Goal: Information Seeking & Learning: Learn about a topic

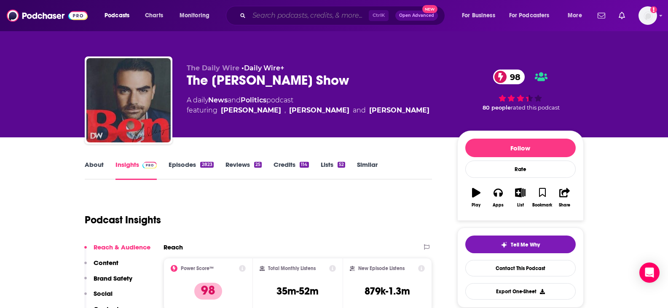
click at [307, 13] on input "Search podcasts, credits, & more..." at bounding box center [309, 15] width 120 height 13
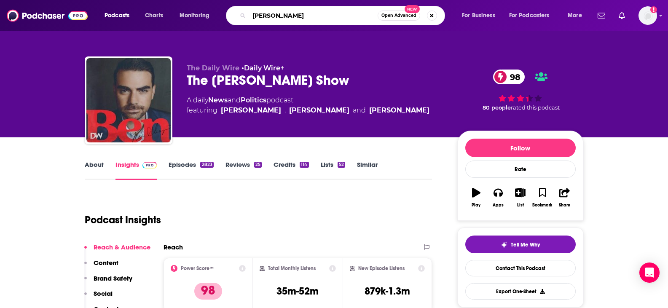
click at [307, 13] on input "[PERSON_NAME]" at bounding box center [313, 15] width 129 height 13
type input "the [PERSON_NAME] show"
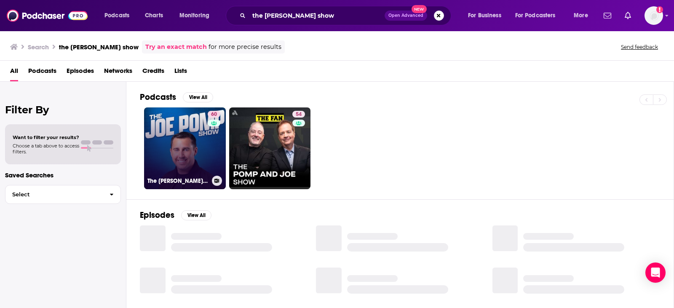
click at [194, 162] on link "60 The [PERSON_NAME] Show" at bounding box center [185, 148] width 82 height 82
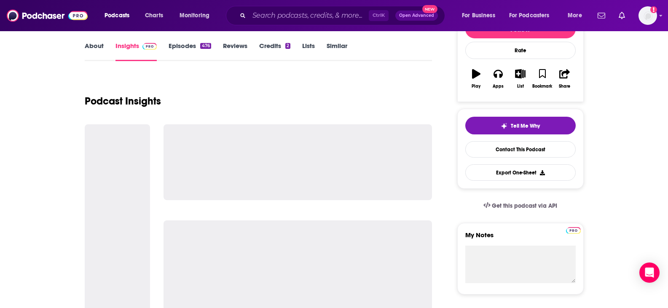
scroll to position [126, 0]
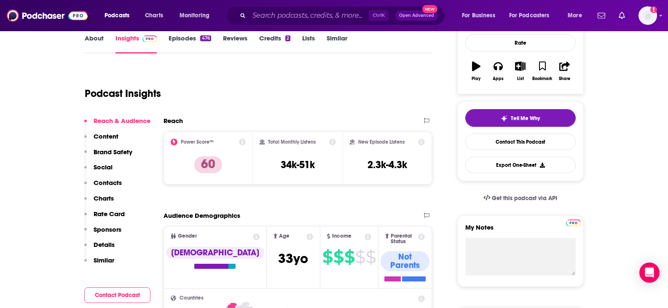
click at [193, 43] on link "Episodes 476" at bounding box center [190, 43] width 42 height 19
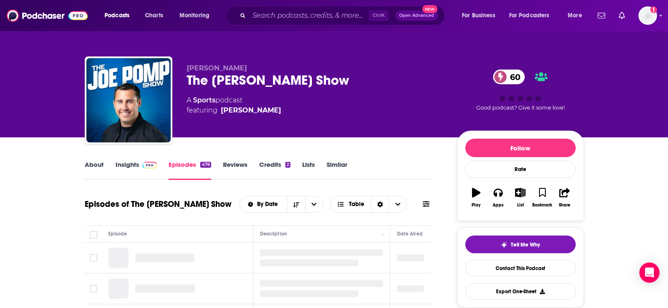
scroll to position [84, 0]
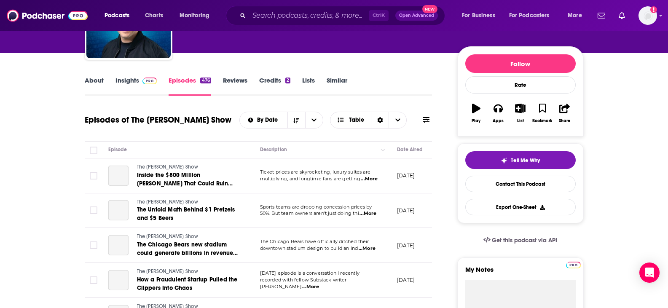
click at [102, 80] on link "About" at bounding box center [94, 85] width 19 height 19
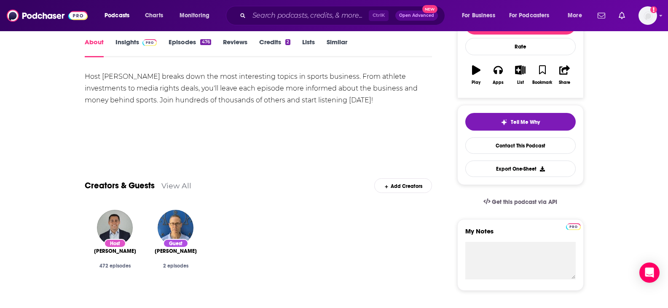
scroll to position [42, 0]
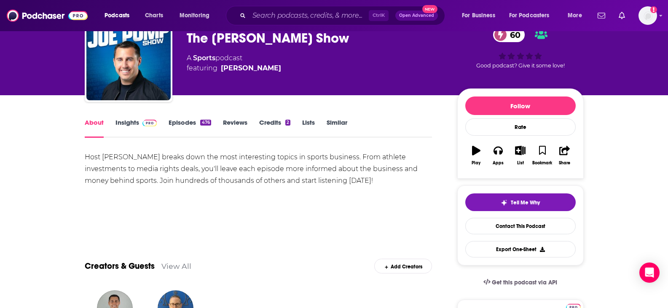
click at [139, 126] on span at bounding box center [148, 122] width 18 height 8
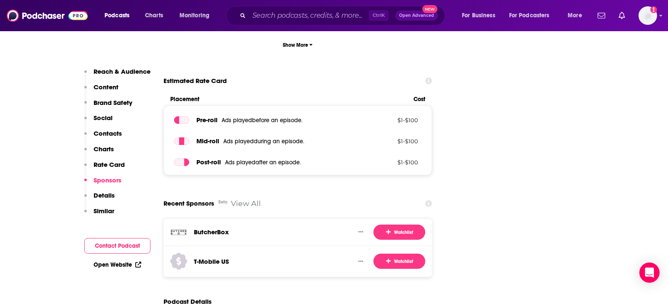
scroll to position [1390, 0]
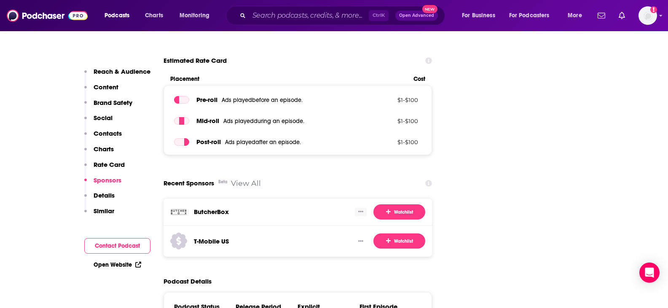
click at [363, 208] on button "Show More Button" at bounding box center [361, 212] width 12 height 8
click at [429, 180] on icon at bounding box center [429, 183] width 7 height 7
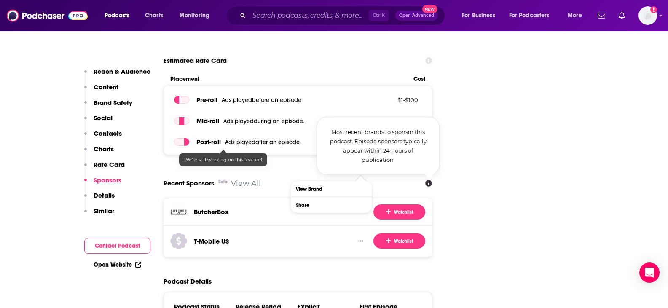
click at [247, 179] on link "View All" at bounding box center [246, 183] width 30 height 9
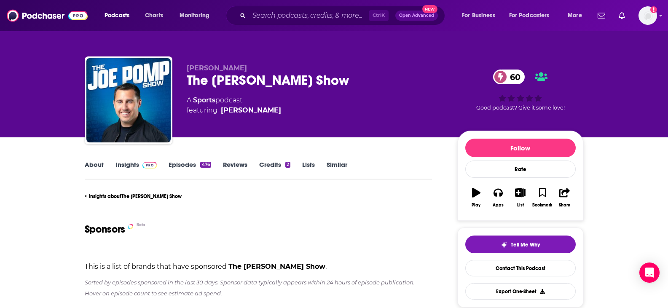
scroll to position [126, 0]
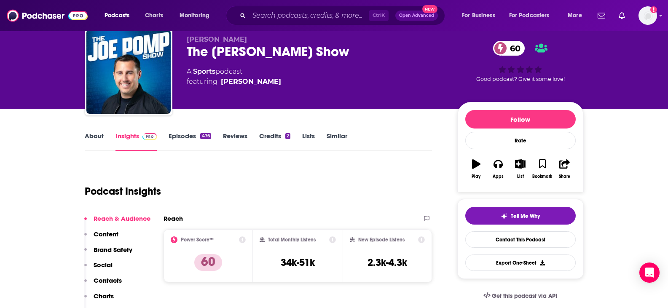
scroll to position [42, 0]
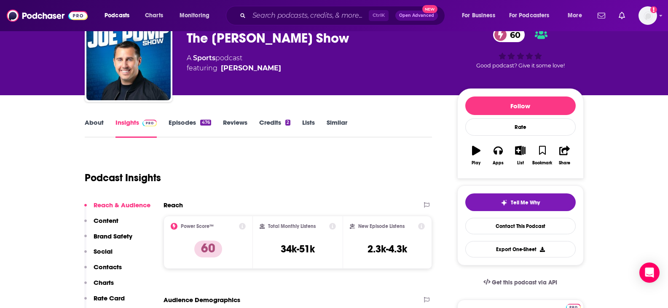
click at [181, 125] on link "Episodes 476" at bounding box center [190, 127] width 42 height 19
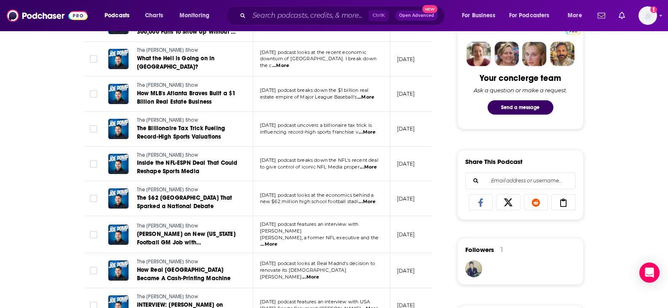
scroll to position [421, 0]
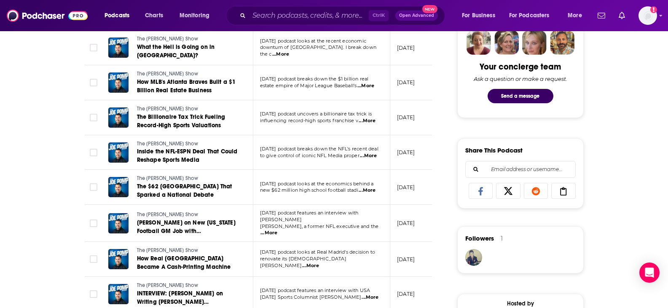
click at [277, 230] on span "...More" at bounding box center [268, 233] width 17 height 7
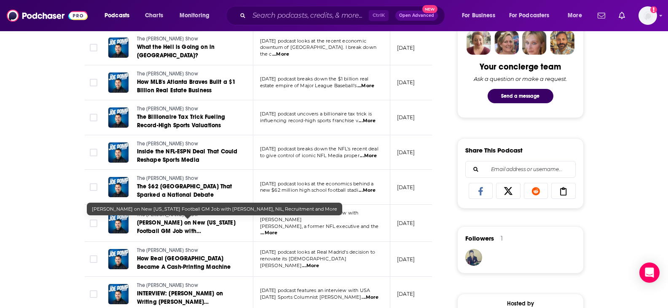
click at [214, 229] on span "[PERSON_NAME] on New [US_STATE] Football GM Job with [PERSON_NAME], NIL, Recrui…" at bounding box center [186, 235] width 99 height 32
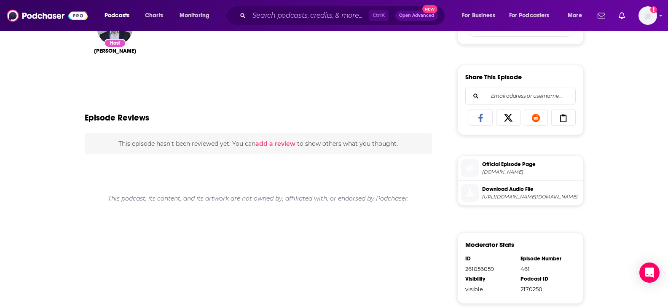
scroll to position [421, 0]
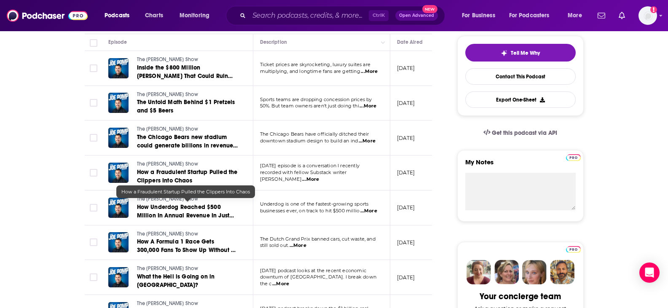
scroll to position [716, 0]
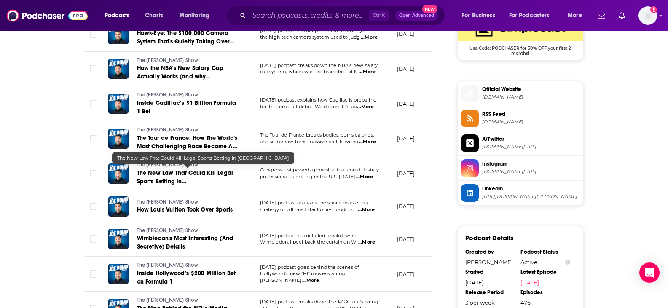
click at [223, 171] on span "The New Law That Could Kill Legal Sports Betting in [GEOGRAPHIC_DATA]" at bounding box center [185, 181] width 96 height 24
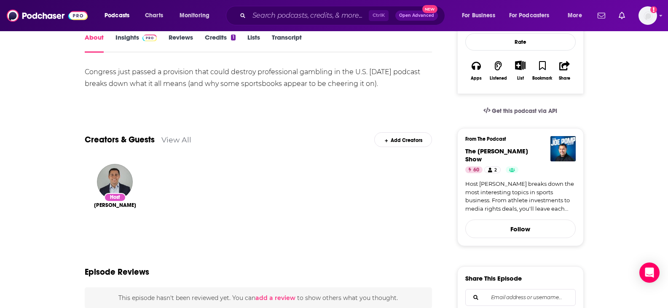
scroll to position [42, 0]
